Goal: Transaction & Acquisition: Download file/media

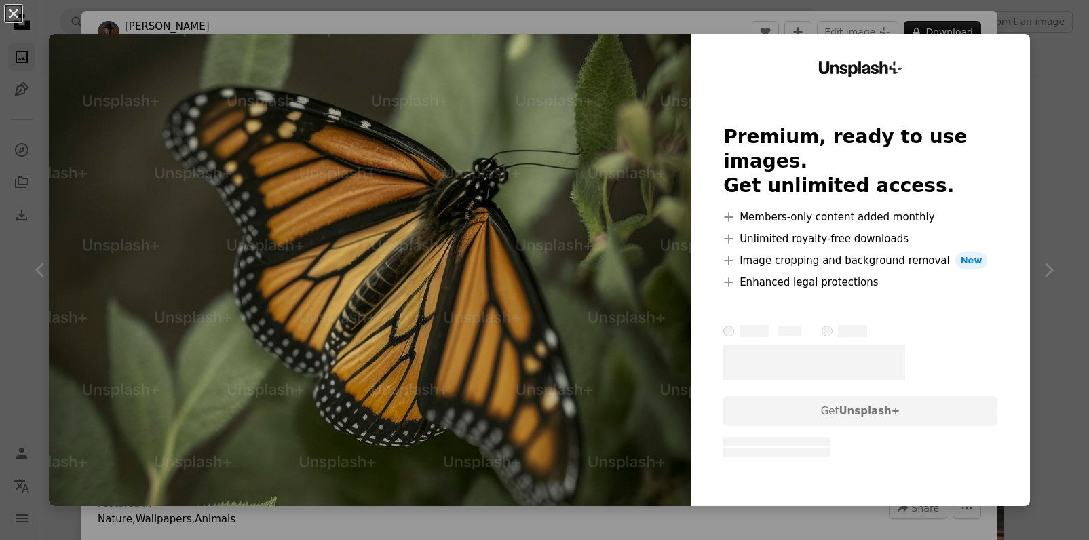
scroll to position [773, 0]
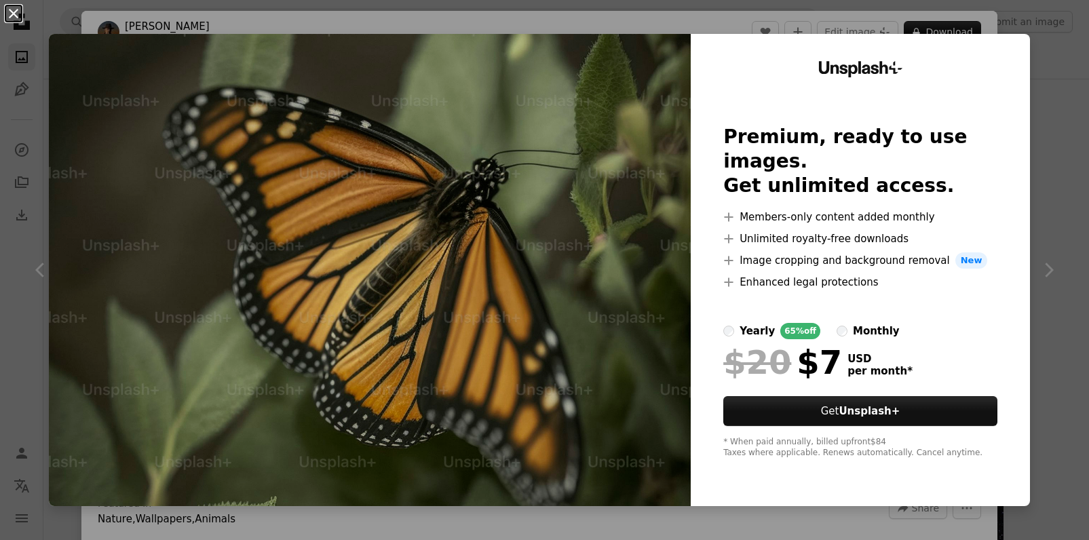
click at [9, 15] on button "An X shape" at bounding box center [13, 13] width 16 height 16
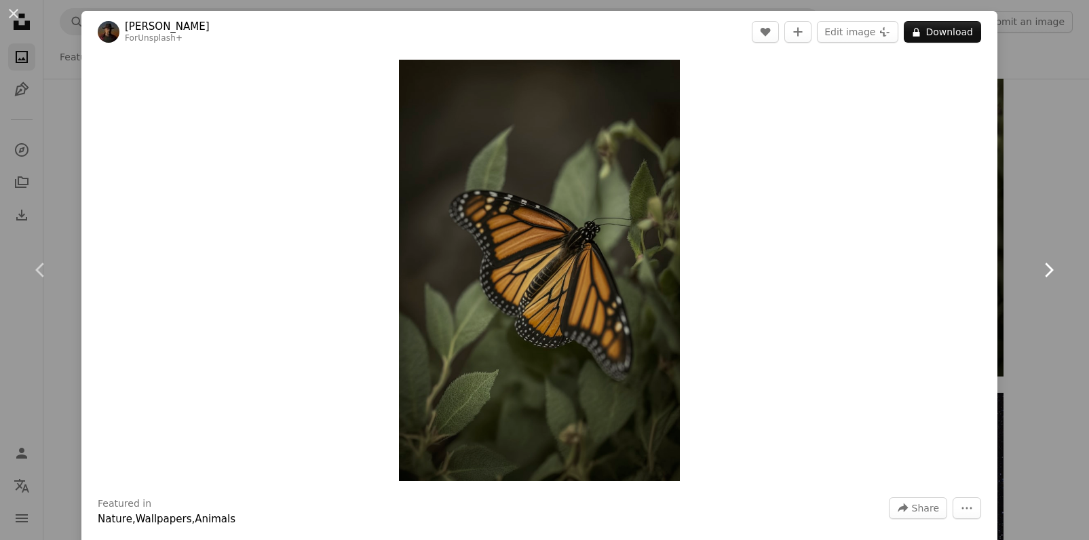
click at [1045, 249] on link "Chevron right" at bounding box center [1048, 270] width 81 height 130
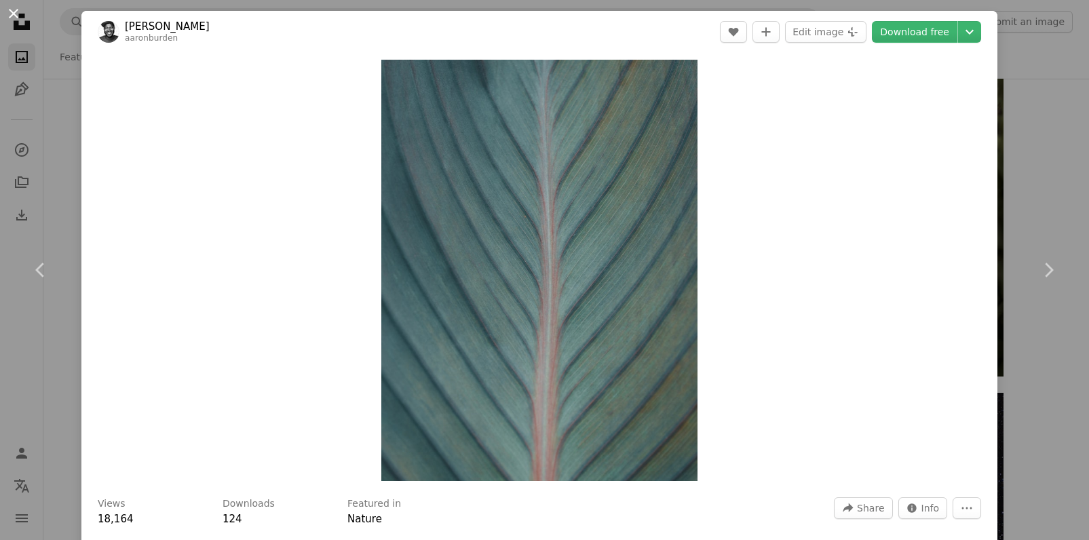
click at [15, 11] on button "An X shape" at bounding box center [13, 13] width 16 height 16
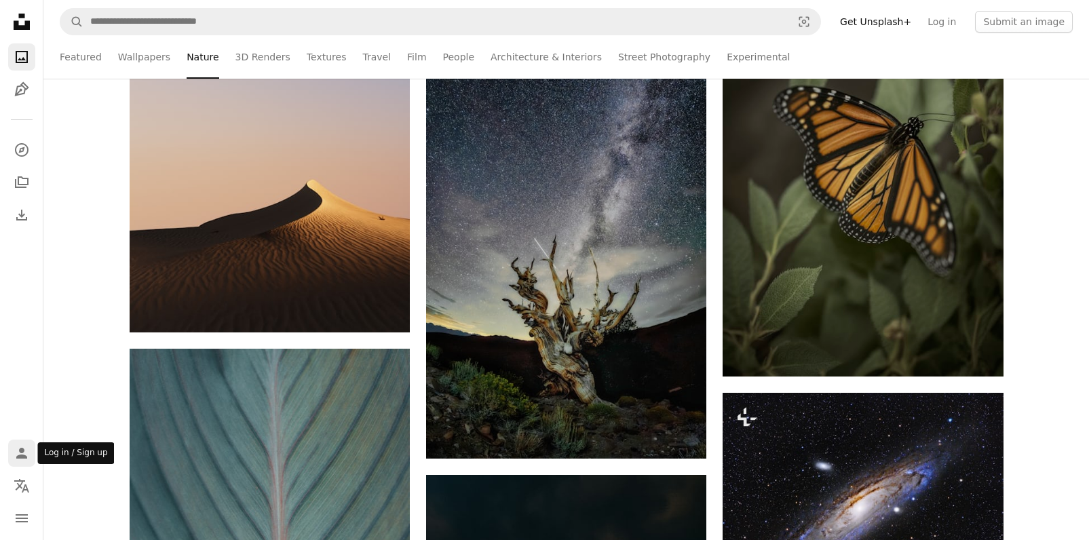
click at [14, 446] on icon "Person" at bounding box center [22, 453] width 16 height 16
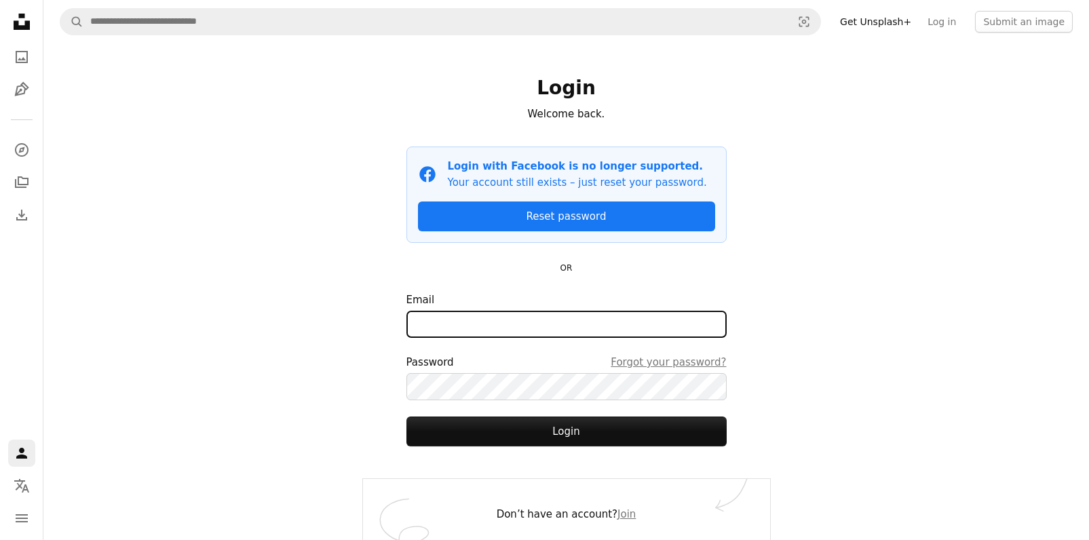
click at [416, 337] on input "Email" at bounding box center [566, 324] width 320 height 27
type input "**********"
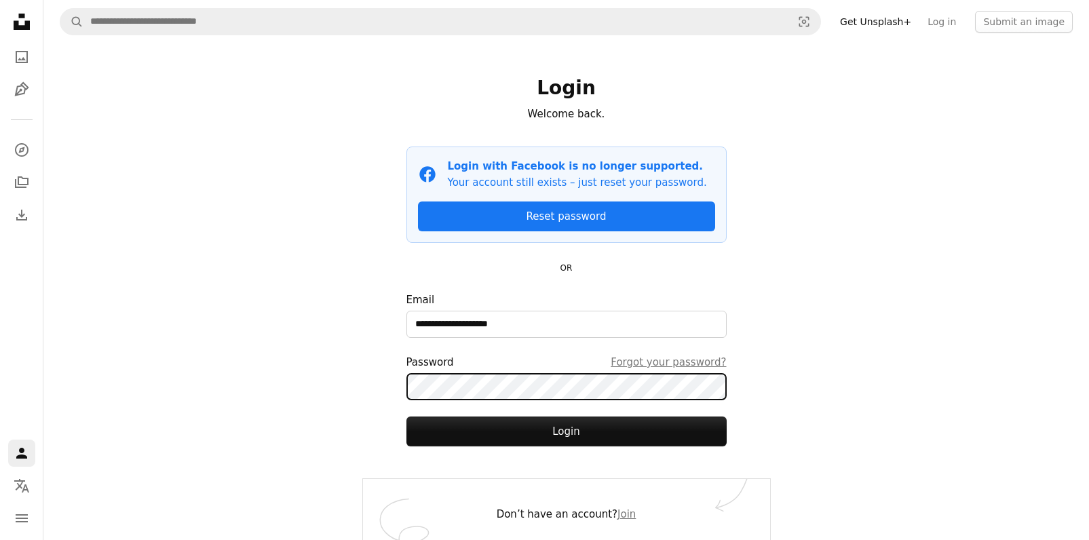
scroll to position [9, 0]
